Goal: Task Accomplishment & Management: Manage account settings

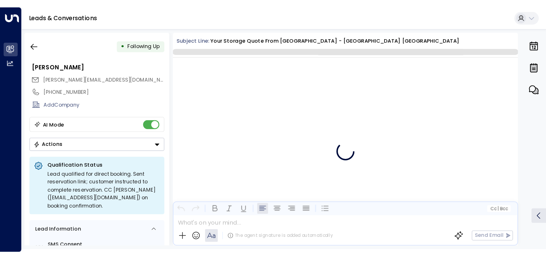
scroll to position [1466, 0]
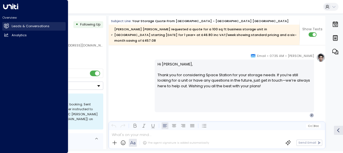
click at [3, 26] on link "Leads & Conversations Leads & Conversations" at bounding box center [33, 26] width 63 height 9
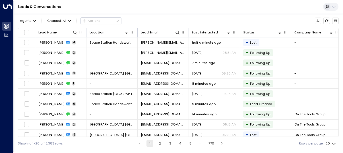
click at [195, 14] on div "Agents Channel: All Actions Lead Name Location Lead Email Last Interacted Statu…" at bounding box center [178, 82] width 321 height 137
click at [128, 32] on icon at bounding box center [126, 32] width 5 height 5
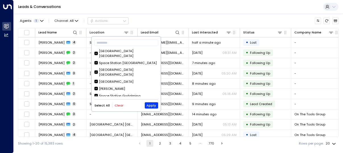
click at [113, 105] on div "Select All Clear" at bounding box center [108, 106] width 29 height 4
click at [120, 106] on button "Clear" at bounding box center [119, 106] width 9 height 4
click at [120, 50] on div "[GEOGRAPHIC_DATA] [GEOGRAPHIC_DATA]" at bounding box center [128, 54] width 59 height 10
click at [153, 105] on button "Apply" at bounding box center [151, 106] width 13 height 6
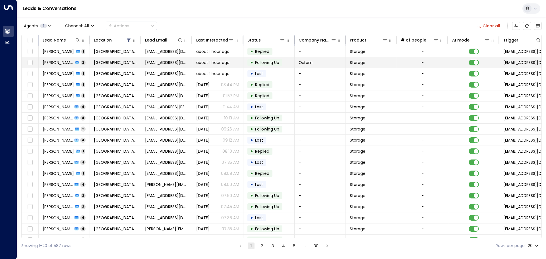
click at [108, 58] on td "[GEOGRAPHIC_DATA] [GEOGRAPHIC_DATA]" at bounding box center [115, 62] width 51 height 11
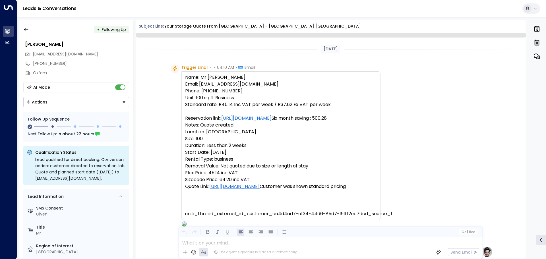
scroll to position [487, 0]
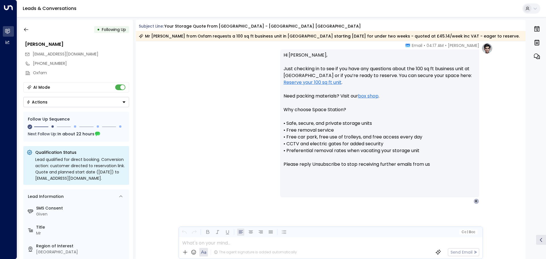
click at [82, 109] on div "• Following Up Robert Williams rwilliams3@oxfam.org.uk +447917175517 Oxfam AI M…" at bounding box center [76, 139] width 114 height 239
click at [84, 105] on button "Actions" at bounding box center [76, 102] width 106 height 10
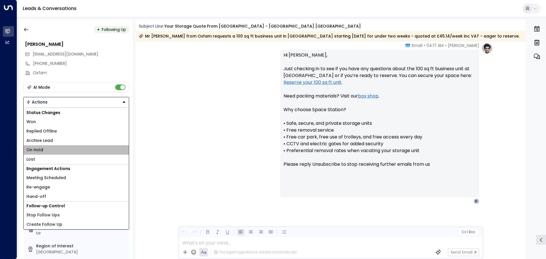
click at [49, 149] on li "On Hold" at bounding box center [76, 149] width 105 height 9
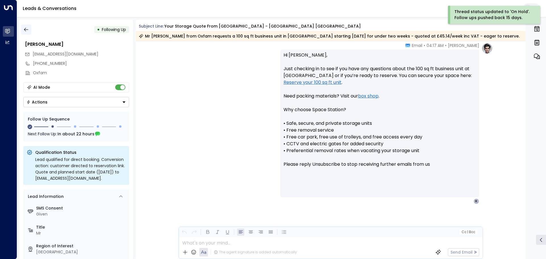
click at [25, 30] on icon "button" at bounding box center [26, 30] width 6 height 6
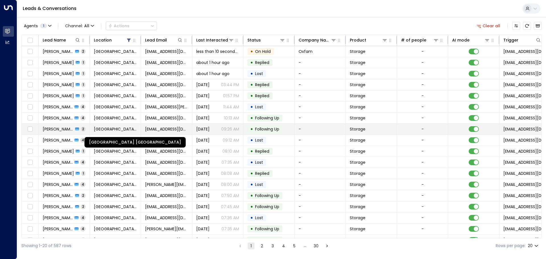
click at [119, 131] on span "[GEOGRAPHIC_DATA] [GEOGRAPHIC_DATA]" at bounding box center [115, 129] width 43 height 6
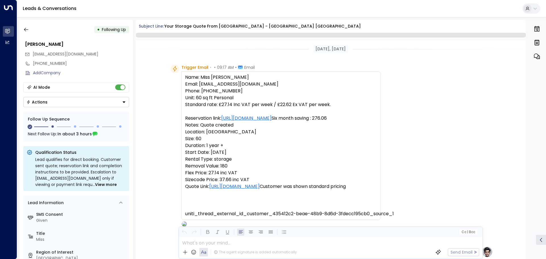
scroll to position [473, 0]
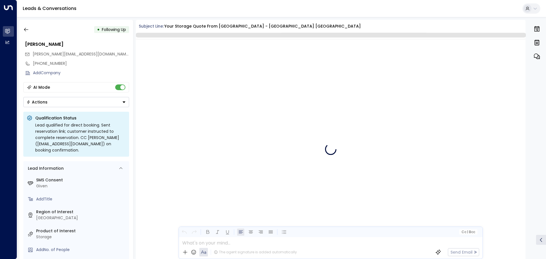
scroll to position [1241, 0]
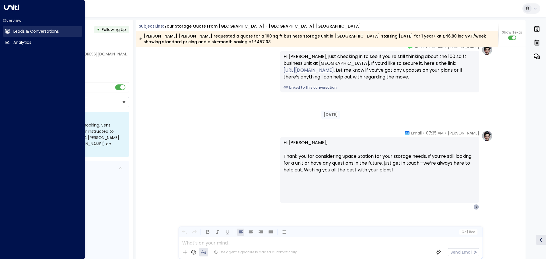
click at [14, 27] on link "Leads & Conversations Leads & Conversations" at bounding box center [42, 31] width 79 height 11
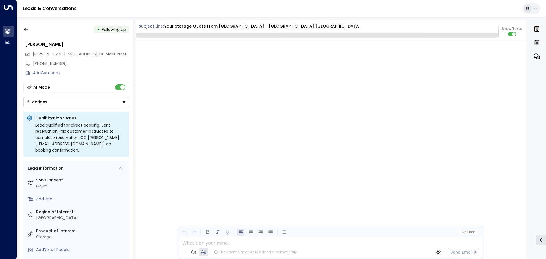
scroll to position [1241, 0]
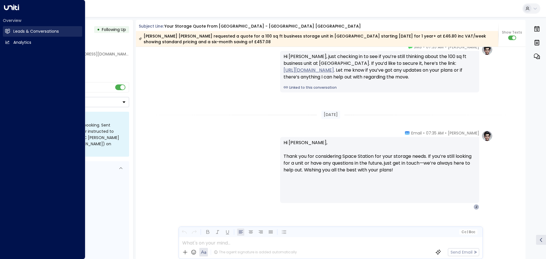
click at [8, 30] on icon at bounding box center [8, 31] width 4 height 5
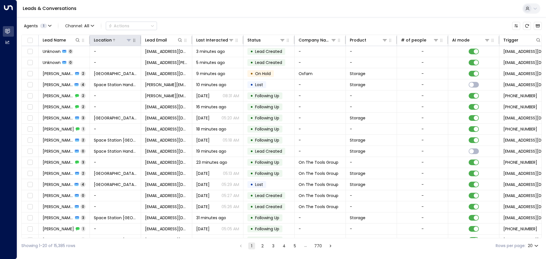
click at [128, 41] on icon at bounding box center [128, 40] width 5 height 5
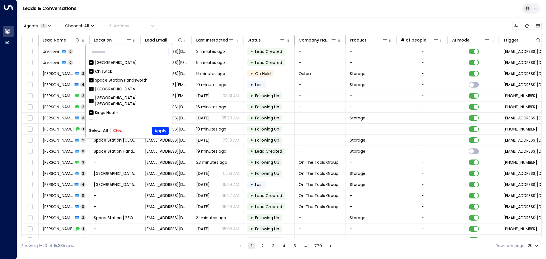
click at [121, 130] on button "Clear" at bounding box center [118, 130] width 11 height 5
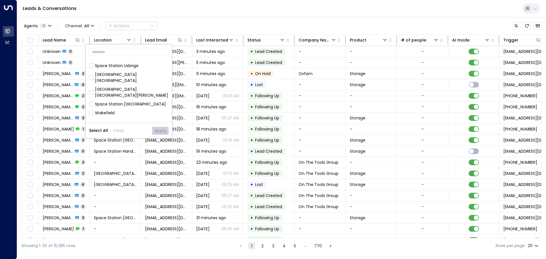
scroll to position [85, 0]
click at [129, 68] on div "[GEOGRAPHIC_DATA] [GEOGRAPHIC_DATA]" at bounding box center [132, 74] width 74 height 12
click at [162, 133] on button "Apply" at bounding box center [160, 131] width 16 height 8
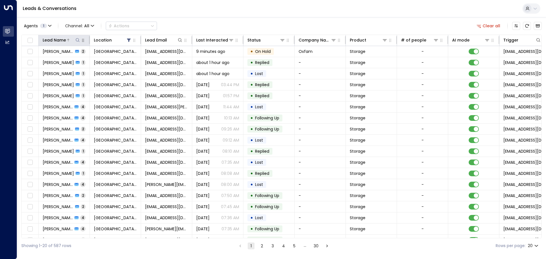
click at [76, 39] on icon at bounding box center [77, 40] width 5 height 5
type input "****"
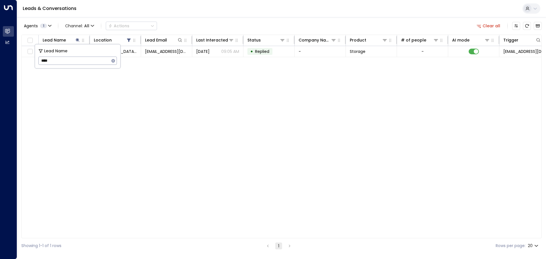
click at [263, 18] on div "Agents 1 Channel: All Actions Clear all Lead Name Location Lead Email Last Inte…" at bounding box center [281, 135] width 520 height 236
click at [136, 57] on div "Lead Name Location Lead Email Last Interacted Status Company Name Product # of …" at bounding box center [281, 136] width 520 height 203
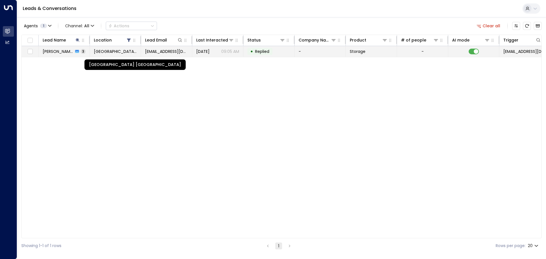
click at [134, 54] on span "[GEOGRAPHIC_DATA] [GEOGRAPHIC_DATA]" at bounding box center [115, 52] width 43 height 6
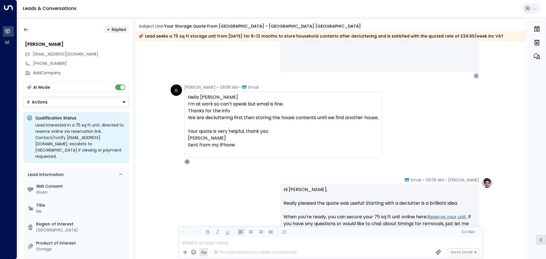
scroll to position [376, 0]
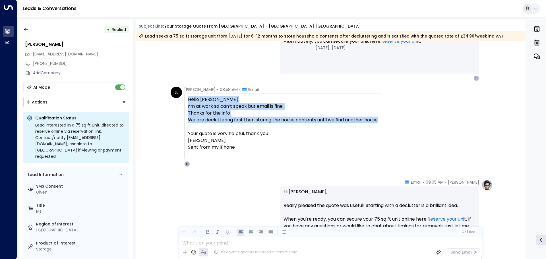
drag, startPoint x: 200, startPoint y: 110, endPoint x: 187, endPoint y: 101, distance: 16.2
click at [188, 101] on div "Hello [PERSON_NAME] I’m at work so can’t speak but email is fine. Thanks for th…" at bounding box center [283, 126] width 190 height 61
copy div "Hello [PERSON_NAME] I’m at work so can’t speak but email is fine. Thanks for th…"
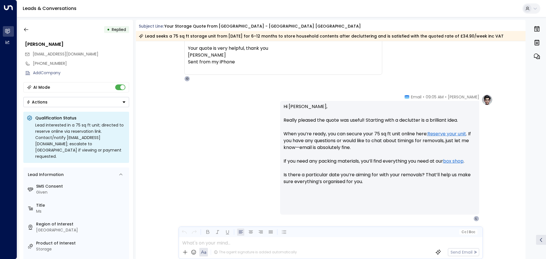
scroll to position [433, 0]
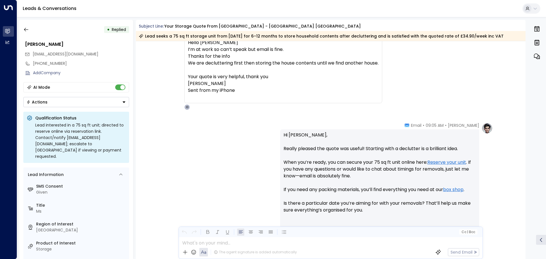
click at [207, 138] on div "[PERSON_NAME] • 09:05 AM • Email Hi [PERSON_NAME], Really pleased the quote was…" at bounding box center [331, 185] width 324 height 127
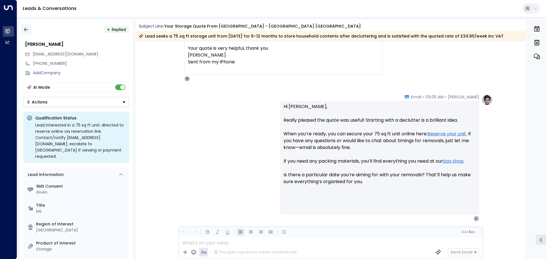
click at [27, 29] on icon "button" at bounding box center [26, 30] width 6 height 6
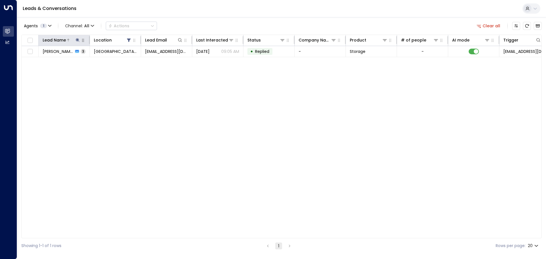
click at [76, 42] on icon at bounding box center [77, 40] width 5 height 5
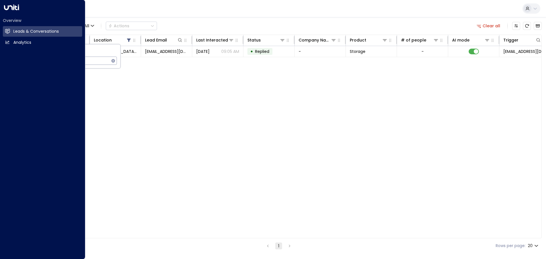
drag, startPoint x: 81, startPoint y: 61, endPoint x: 0, endPoint y: 65, distance: 81.1
click at [0, 65] on body "Overview Leads & Conversations Leads & Conversations Analytics Analytics Leads …" at bounding box center [273, 126] width 546 height 253
type input "*****"
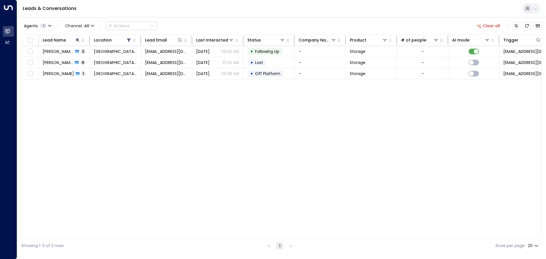
click at [286, 22] on div "Agents 1 Channel: All Actions Clear all" at bounding box center [281, 26] width 520 height 12
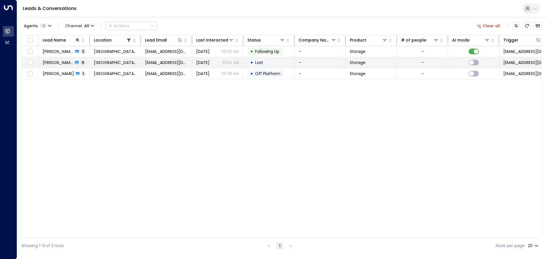
click at [246, 58] on td "• Lost" at bounding box center [268, 62] width 51 height 11
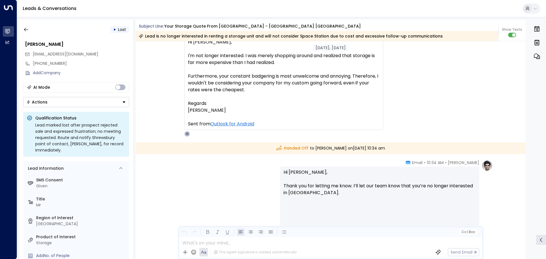
scroll to position [1589, 0]
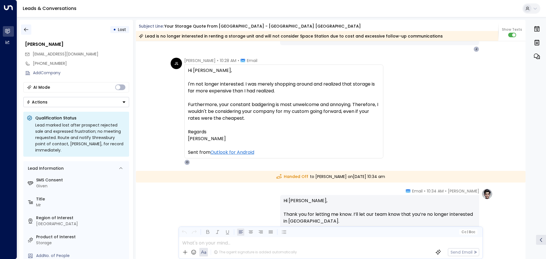
click at [27, 26] on button "button" at bounding box center [26, 29] width 10 height 10
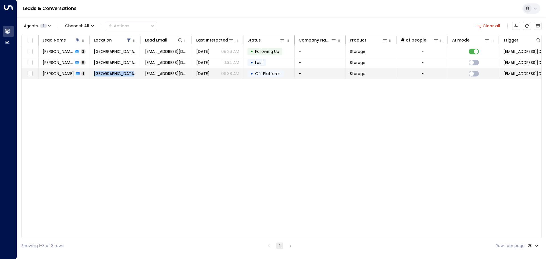
drag, startPoint x: 76, startPoint y: 74, endPoint x: 97, endPoint y: 69, distance: 21.4
click at [97, 69] on tr "[PERSON_NAME][GEOGRAPHIC_DATA] [GEOGRAPHIC_DATA] [EMAIL_ADDRESS][DOMAIN_NAME] […" at bounding box center [337, 73] width 631 height 11
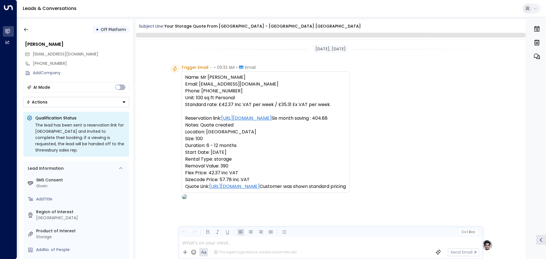
scroll to position [218, 0]
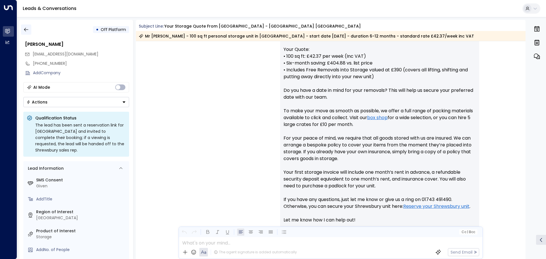
click at [27, 30] on icon "button" at bounding box center [26, 30] width 6 height 6
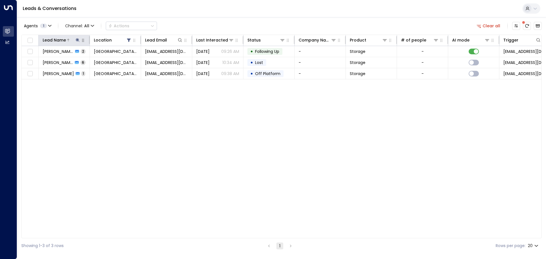
click at [76, 38] on icon at bounding box center [77, 40] width 5 height 5
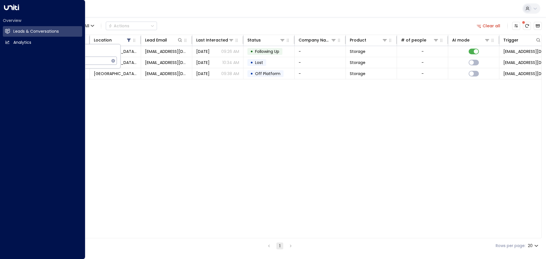
drag, startPoint x: 81, startPoint y: 58, endPoint x: 0, endPoint y: 44, distance: 82.5
click at [0, 44] on body "Overview Leads & Conversations Leads & Conversations Analytics Analytics Leads …" at bounding box center [273, 126] width 546 height 253
type input "****"
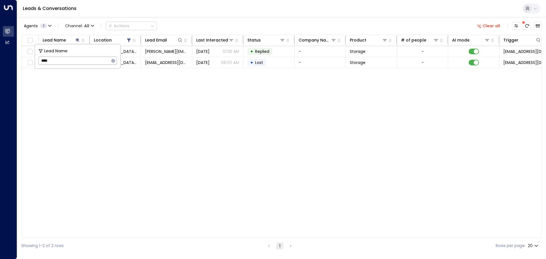
click at [246, 11] on div "Leads & Conversations" at bounding box center [281, 8] width 529 height 17
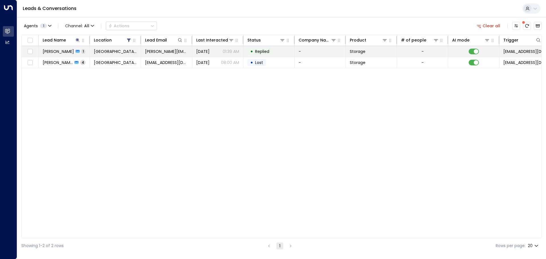
click at [184, 56] on td "[PERSON_NAME][EMAIL_ADDRESS][DOMAIN_NAME]" at bounding box center [166, 51] width 51 height 11
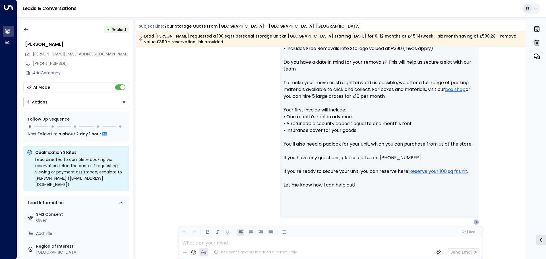
scroll to position [288, 0]
